Goal: Task Accomplishment & Management: Manage account settings

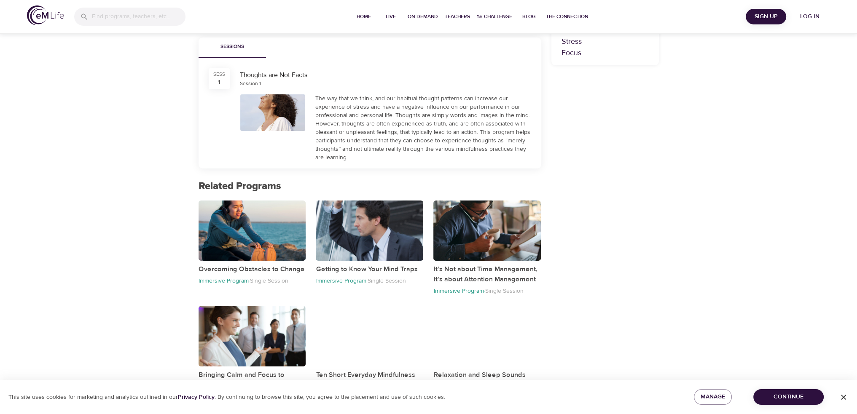
scroll to position [302, 0]
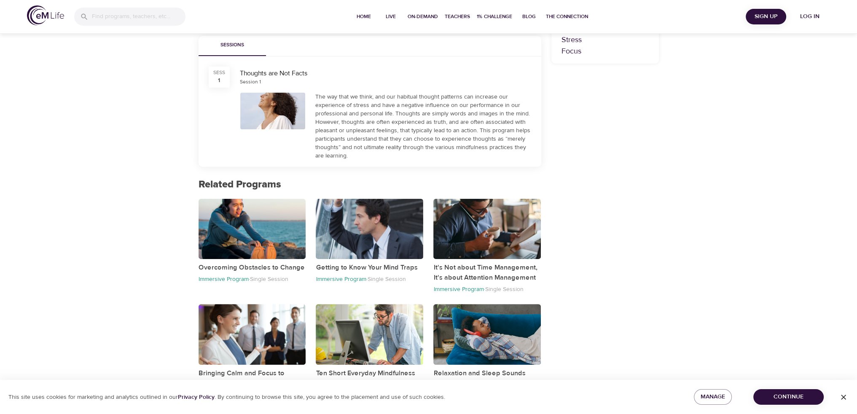
drag, startPoint x: 843, startPoint y: 397, endPoint x: 827, endPoint y: 355, distance: 44.7
click at [831, 355] on div "Home Live On-Demand Teachers 1% Challenge Blog The Connection Sign Up Log in Li…" at bounding box center [428, 56] width 857 height 717
click at [714, 399] on span "Manage" at bounding box center [712, 397] width 24 height 11
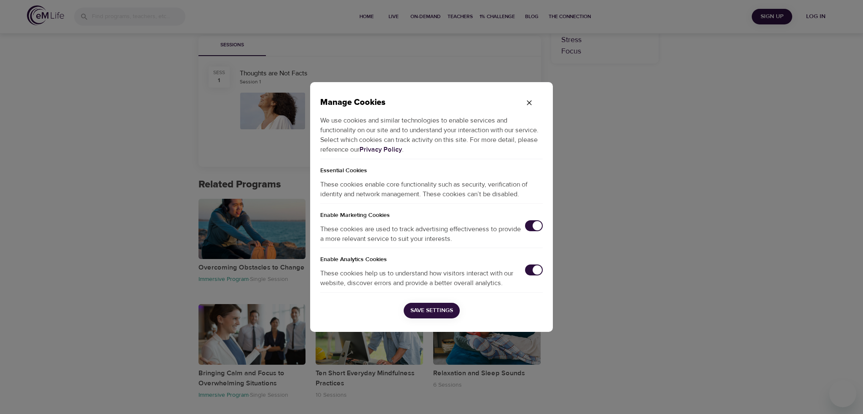
click at [534, 223] on input "checkbox" at bounding box center [537, 225] width 28 height 9
click at [537, 270] on input "checkbox" at bounding box center [537, 269] width 28 height 9
click at [437, 311] on span "Save Settings" at bounding box center [431, 311] width 43 height 11
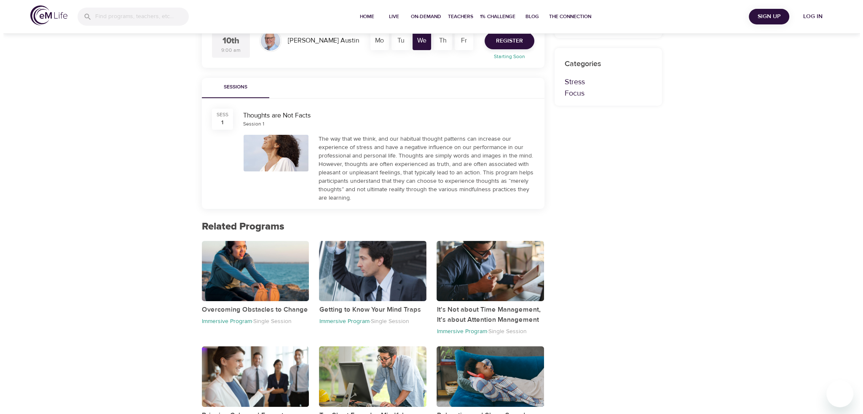
scroll to position [133, 0]
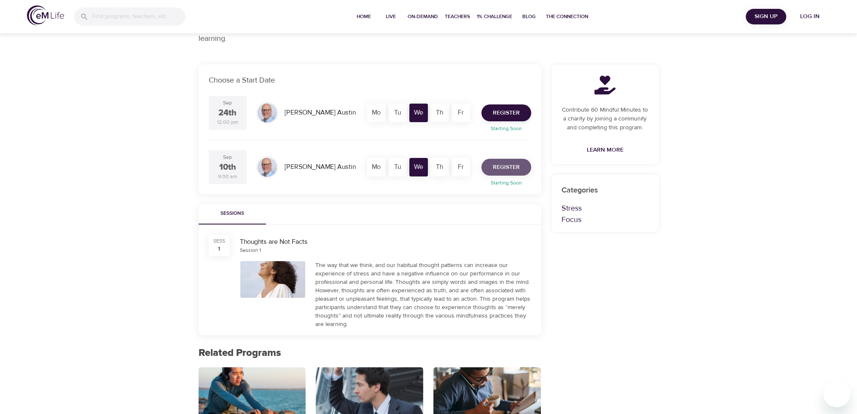
click at [501, 170] on span "Register" at bounding box center [506, 167] width 27 height 11
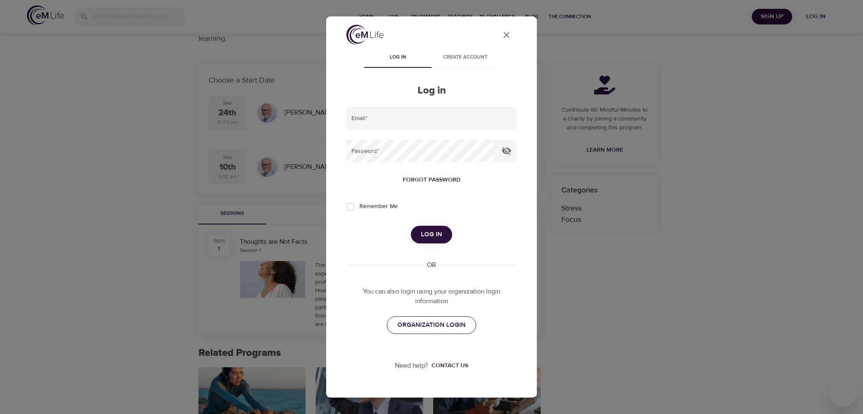
click at [432, 322] on span "ORGANIZATION LOGIN" at bounding box center [431, 325] width 68 height 11
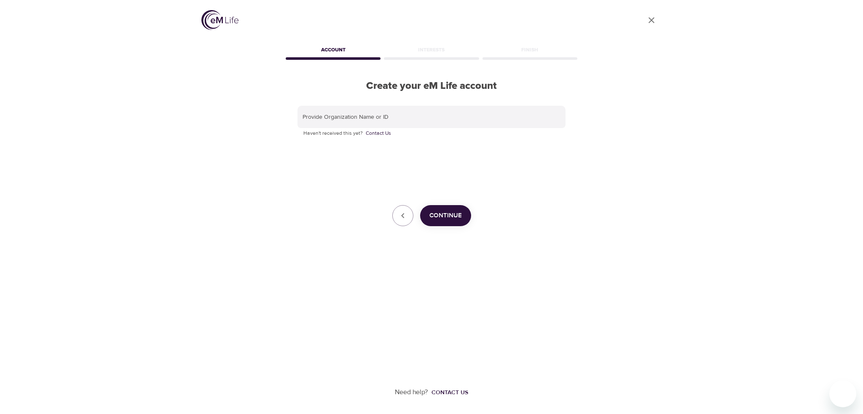
click at [430, 50] on div "Interests" at bounding box center [431, 51] width 98 height 17
click at [652, 21] on icon "close" at bounding box center [652, 20] width 6 height 6
